Goal: Information Seeking & Learning: Learn about a topic

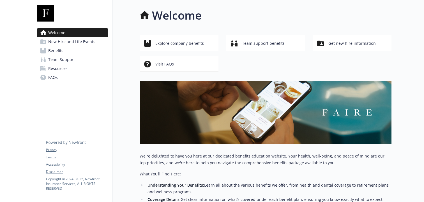
click at [86, 49] on link "Benefits" at bounding box center [72, 50] width 71 height 9
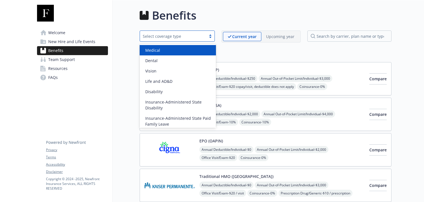
click at [211, 37] on div at bounding box center [210, 36] width 8 height 4
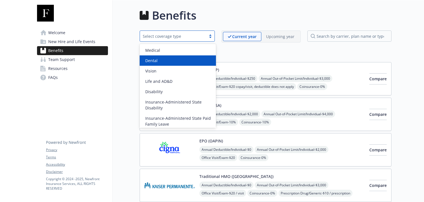
click at [200, 59] on div "Dental" at bounding box center [177, 61] width 69 height 6
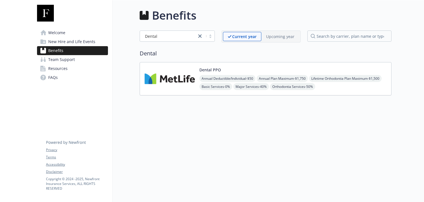
click at [158, 82] on img at bounding box center [169, 79] width 50 height 24
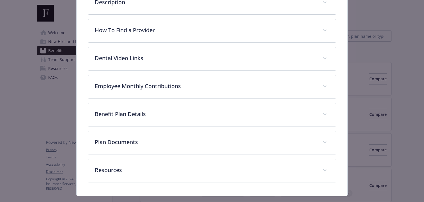
scroll to position [171, 0]
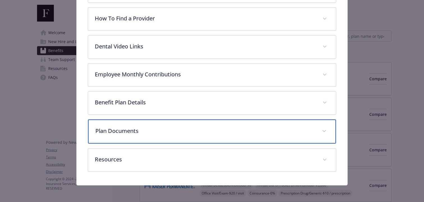
click at [155, 134] on p "Plan Documents" at bounding box center [205, 131] width 220 height 8
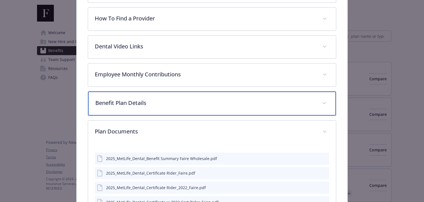
click at [157, 106] on div "Benefit Plan Details" at bounding box center [212, 104] width 248 height 24
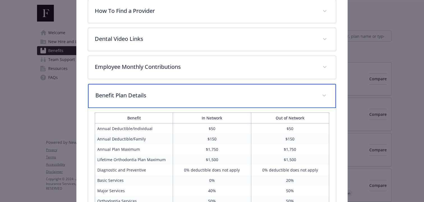
scroll to position [180, 0]
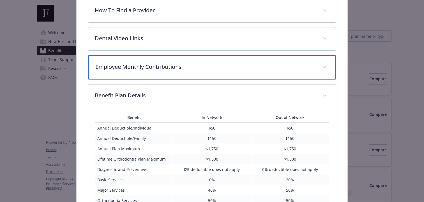
click at [166, 72] on div "Employee Monthly Contributions" at bounding box center [212, 67] width 248 height 24
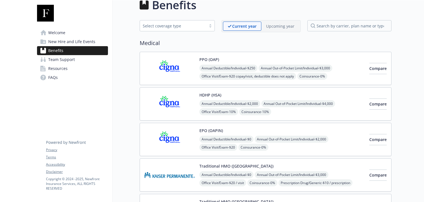
click at [53, 79] on span "FAQs" at bounding box center [53, 77] width 10 height 9
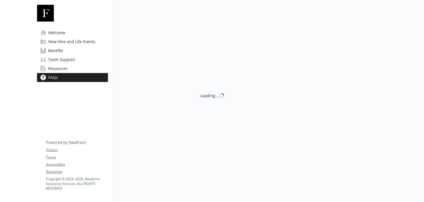
scroll to position [10, 0]
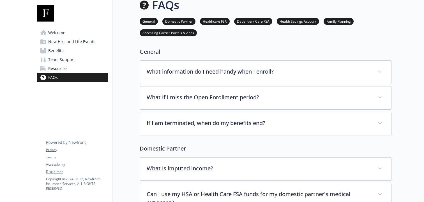
click at [82, 35] on link "Welcome" at bounding box center [72, 32] width 71 height 9
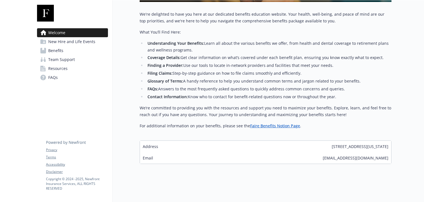
scroll to position [144, 0]
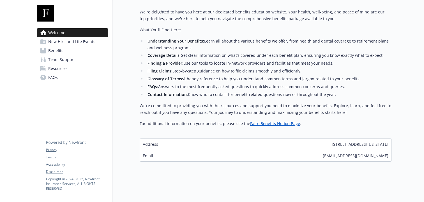
click at [267, 122] on link "Faire Benefits Notion Page" at bounding box center [275, 123] width 50 height 5
click at [76, 39] on span "New Hire and Life Events" at bounding box center [71, 41] width 47 height 9
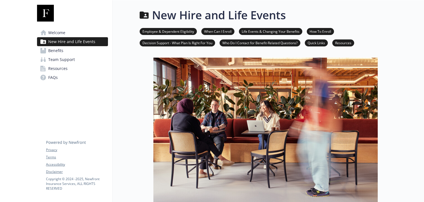
scroll to position [144, 0]
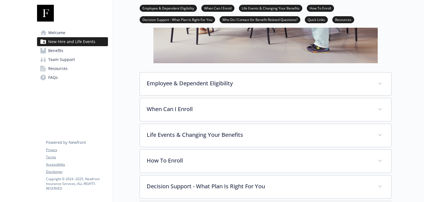
click at [168, 147] on div "Life Events & Changing Your Benefits Once you have made your elections, you can…" at bounding box center [266, 136] width 252 height 24
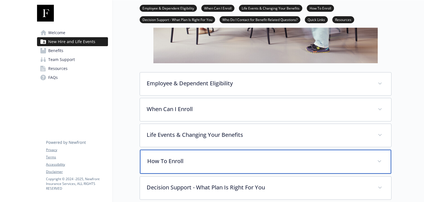
click at [169, 152] on div "How To Enroll" at bounding box center [265, 162] width 251 height 24
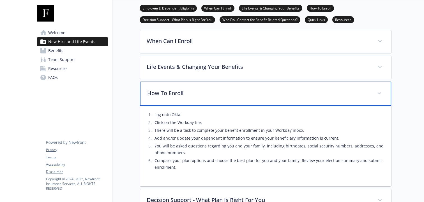
scroll to position [213, 0]
